Goal: Consume media (video, audio)

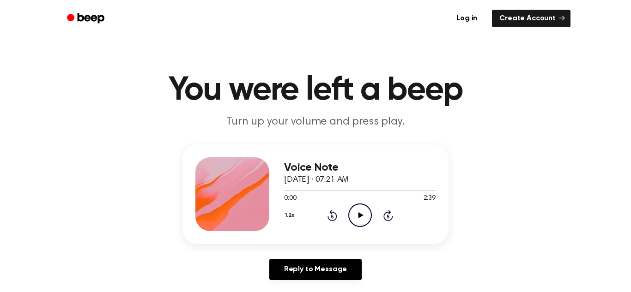
click at [362, 218] on icon "Play Audio" at bounding box center [360, 216] width 24 height 24
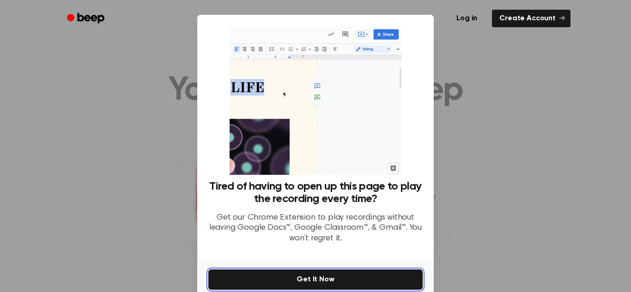
click at [357, 279] on button "Get It Now" at bounding box center [315, 280] width 214 height 20
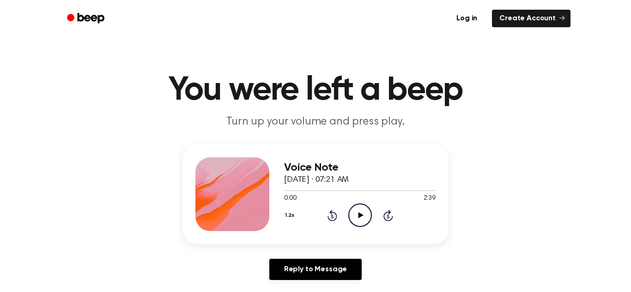
click at [349, 181] on span "[DATE] · 07:21 AM" at bounding box center [316, 180] width 65 height 8
click at [365, 220] on icon "Play Audio" at bounding box center [360, 216] width 24 height 24
click at [331, 220] on icon at bounding box center [333, 215] width 10 height 11
click at [290, 217] on button "1.2x" at bounding box center [290, 216] width 13 height 16
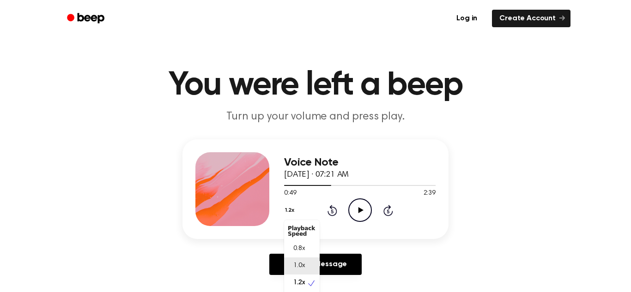
click at [311, 269] on div "1.0x" at bounding box center [302, 266] width 36 height 17
click at [263, 240] on div "Voice Note [DATE] · 07:21 AM 0:51 2:39 Your browser does not support the [objec…" at bounding box center [315, 211] width 609 height 143
click at [292, 210] on button "1.0x" at bounding box center [291, 211] width 14 height 16
click at [308, 285] on div "1.2x" at bounding box center [302, 283] width 36 height 17
click at [165, 259] on div "Voice Note [DATE] · 07:21 AM 0:59 2:39 Your browser does not support the [objec…" at bounding box center [315, 211] width 609 height 143
